Goal: Task Accomplishment & Management: Use online tool/utility

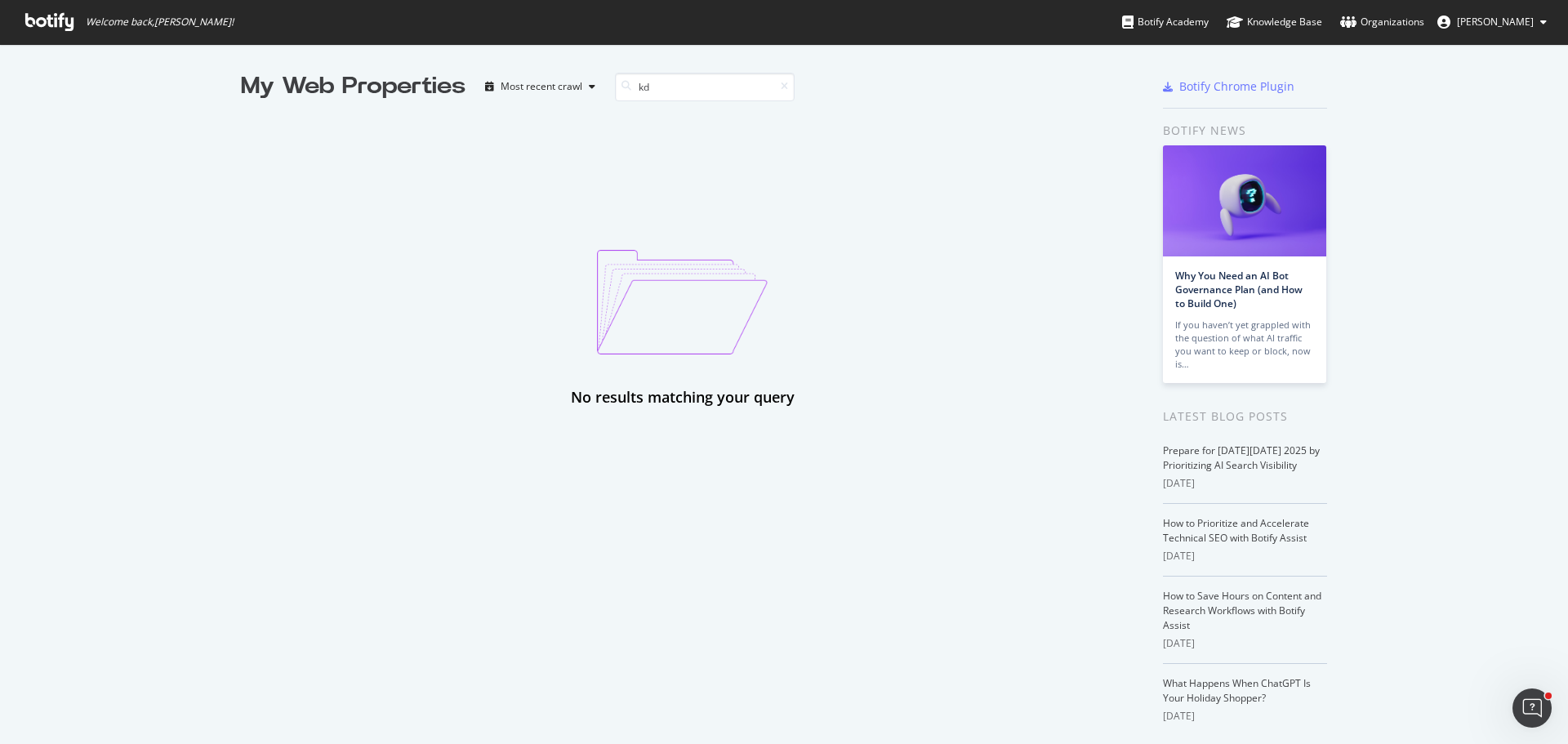
type input "k"
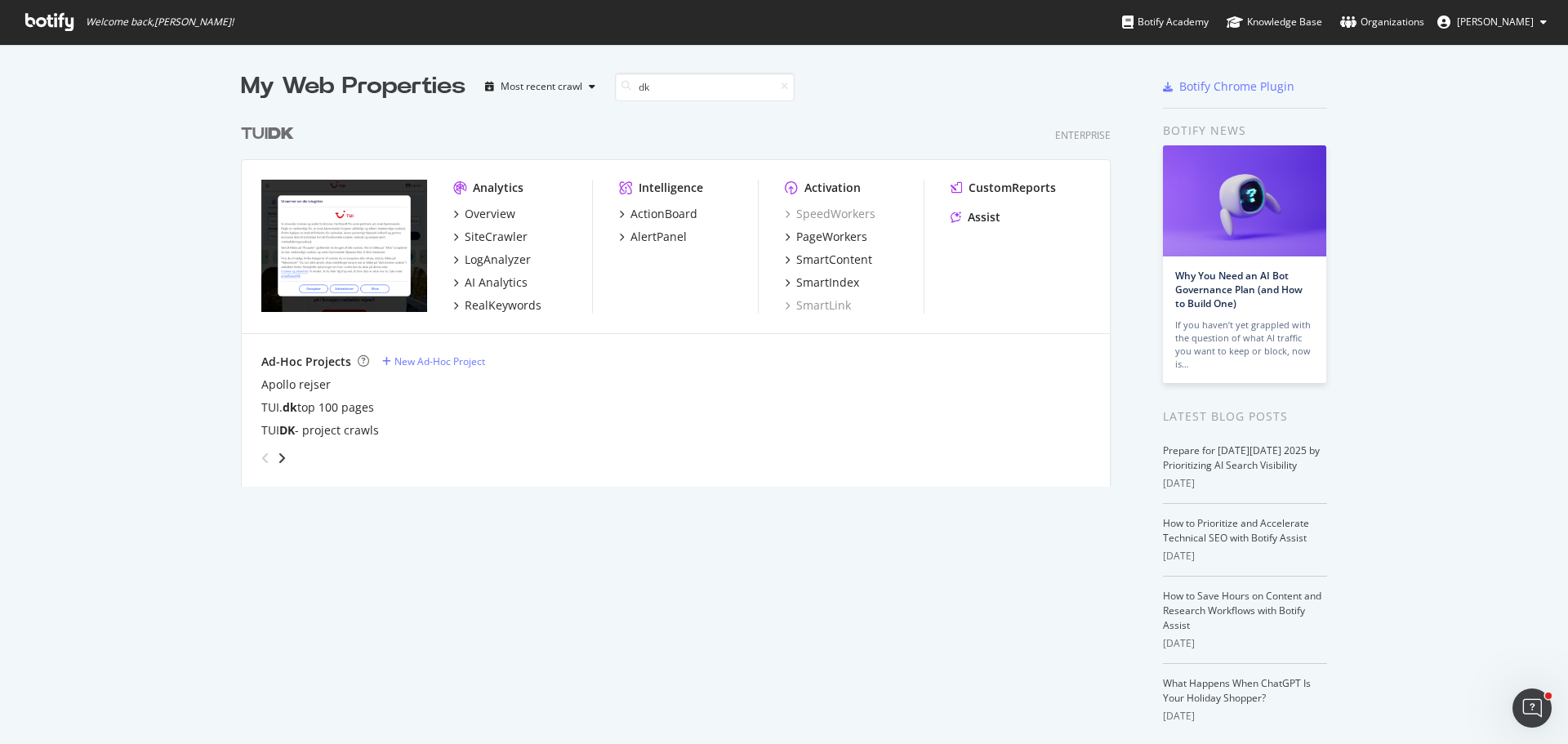
scroll to position [372, 871]
type input "dk"
click at [480, 238] on div "SiteCrawler" at bounding box center [496, 237] width 63 height 16
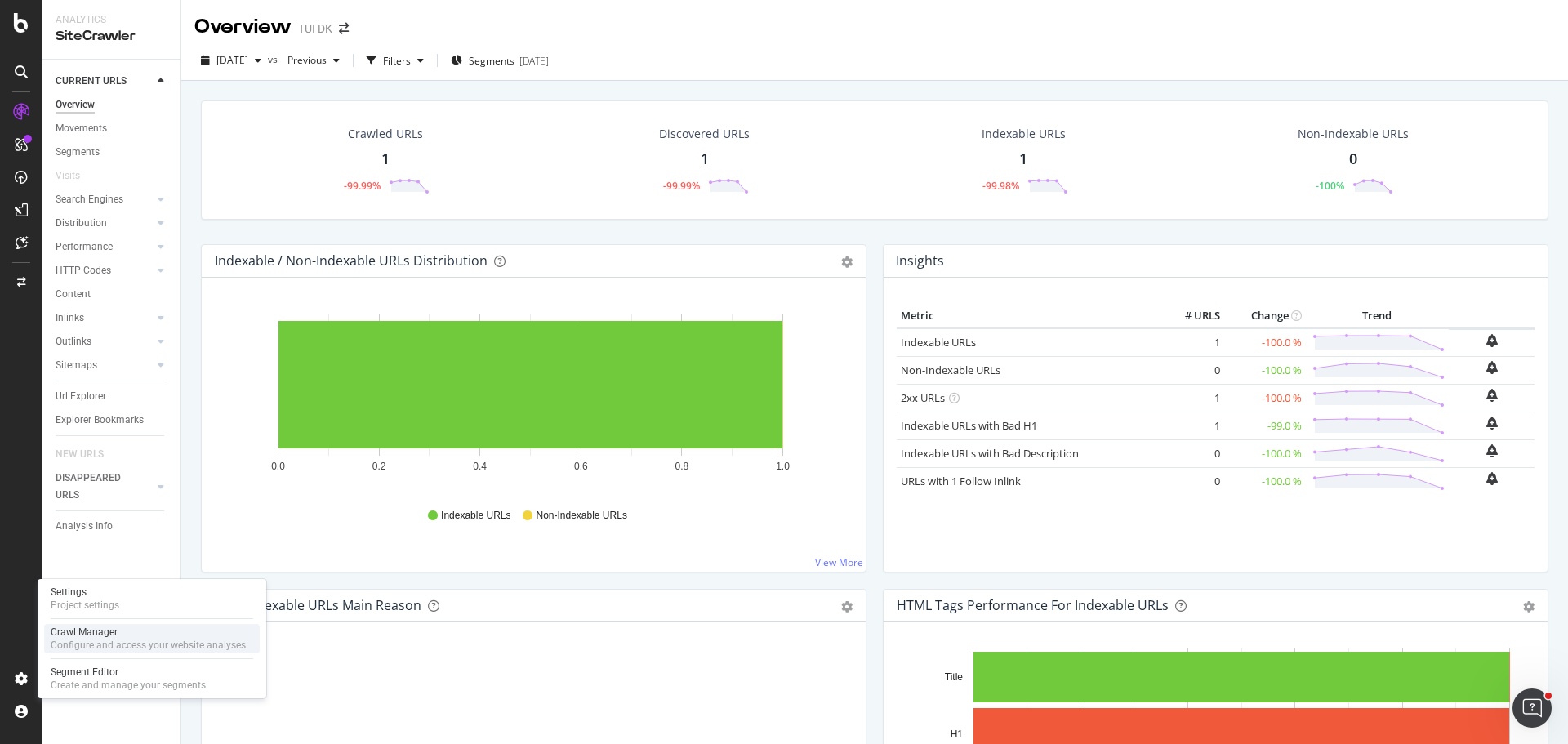
click at [146, 638] on div "Configure and access your website analyses" at bounding box center [148, 645] width 195 height 13
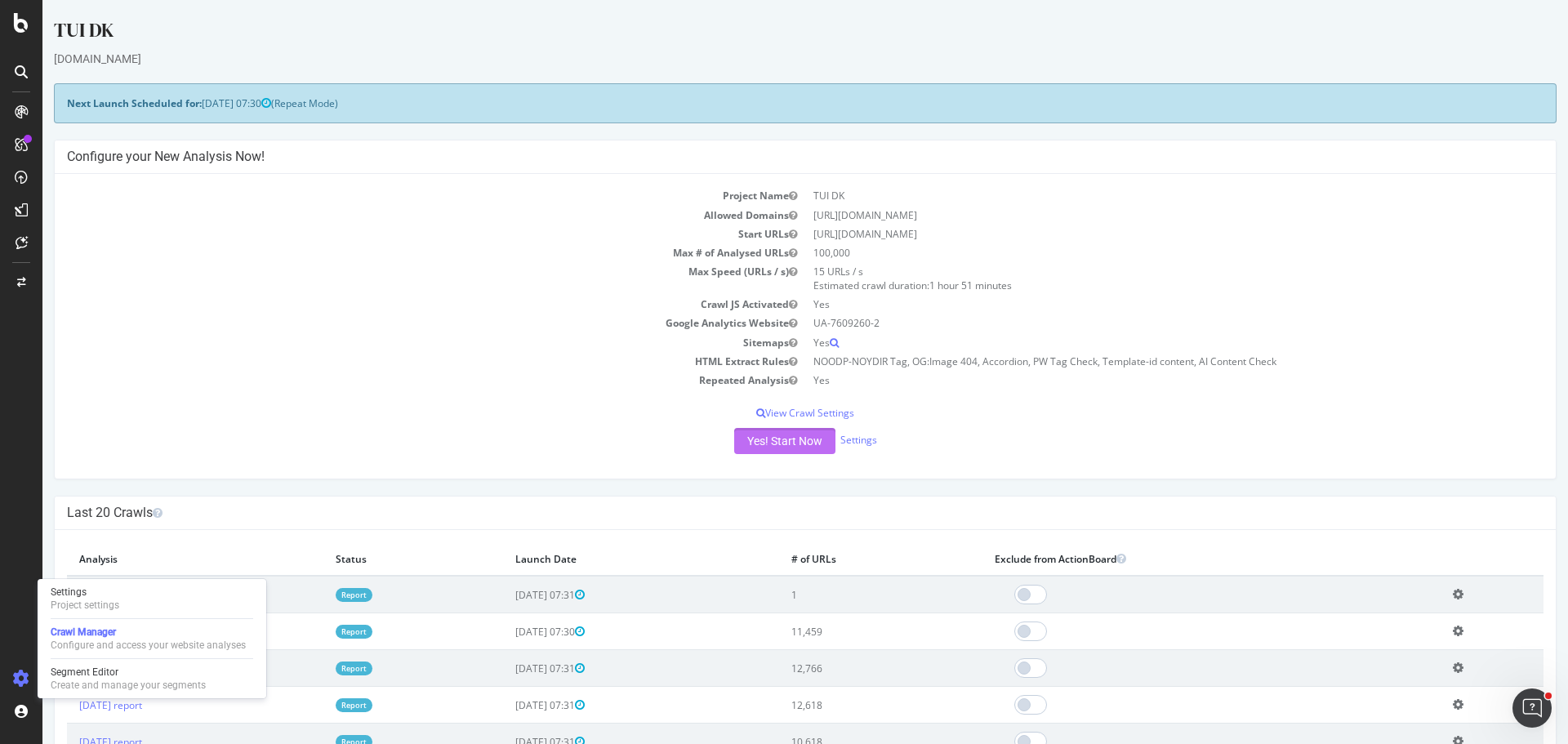
click at [788, 434] on button "Yes! Start Now" at bounding box center [785, 441] width 101 height 26
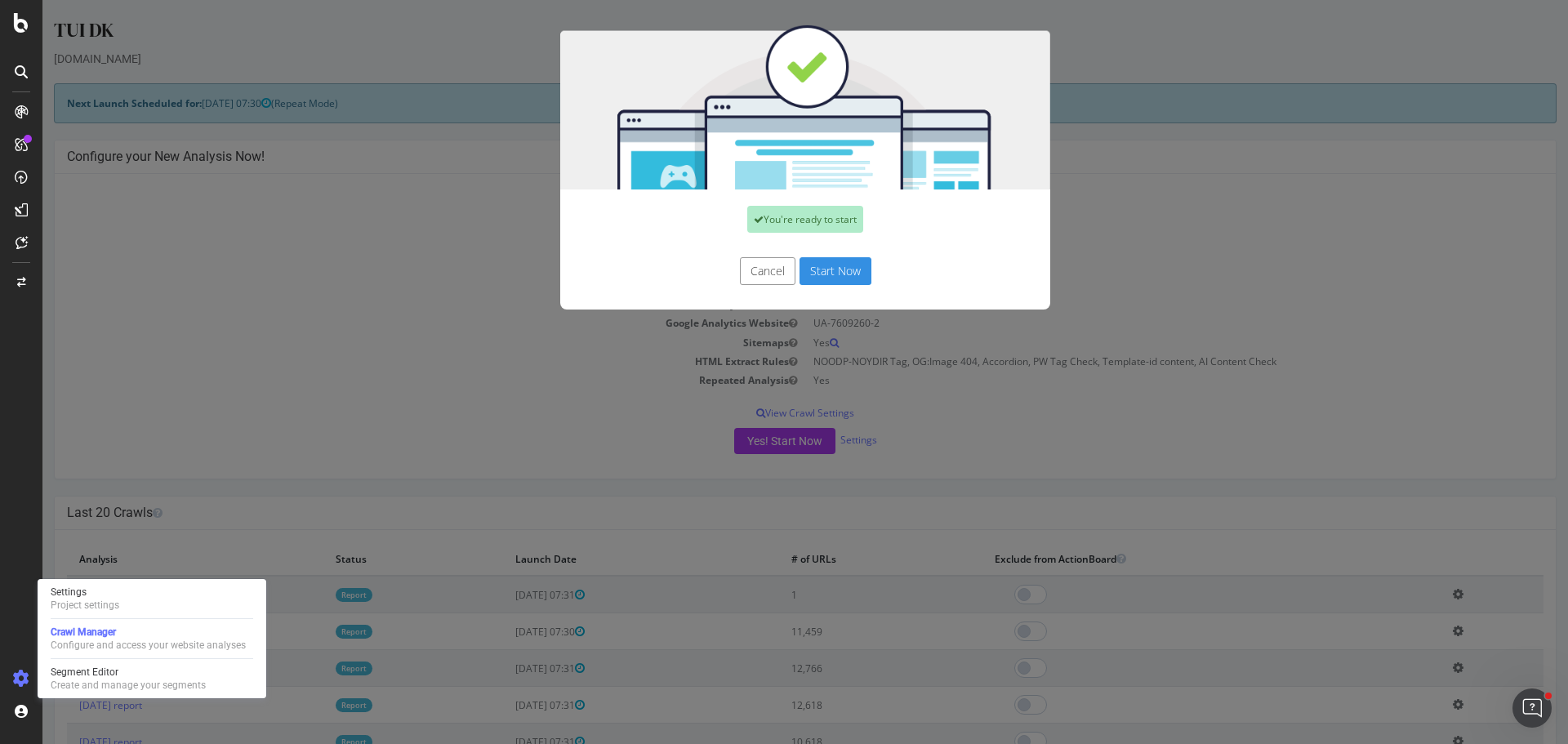
click at [824, 268] on button "Start Now" at bounding box center [835, 270] width 72 height 27
